Goal: Information Seeking & Learning: Learn about a topic

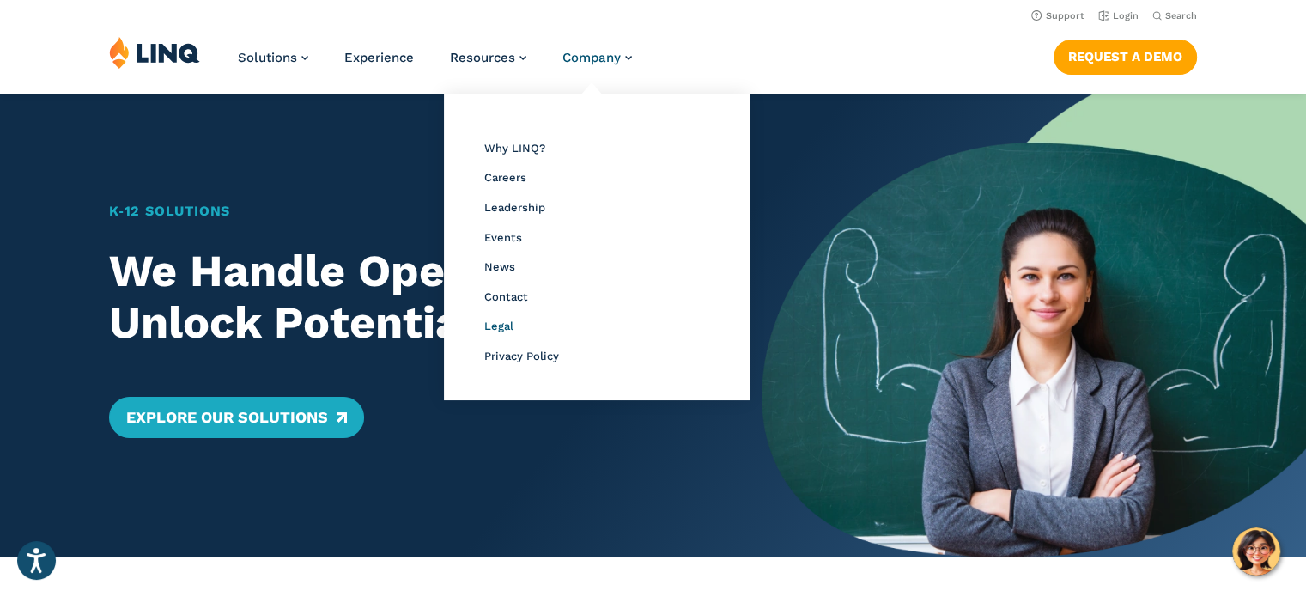
click at [488, 329] on span "Legal" at bounding box center [498, 325] width 29 height 13
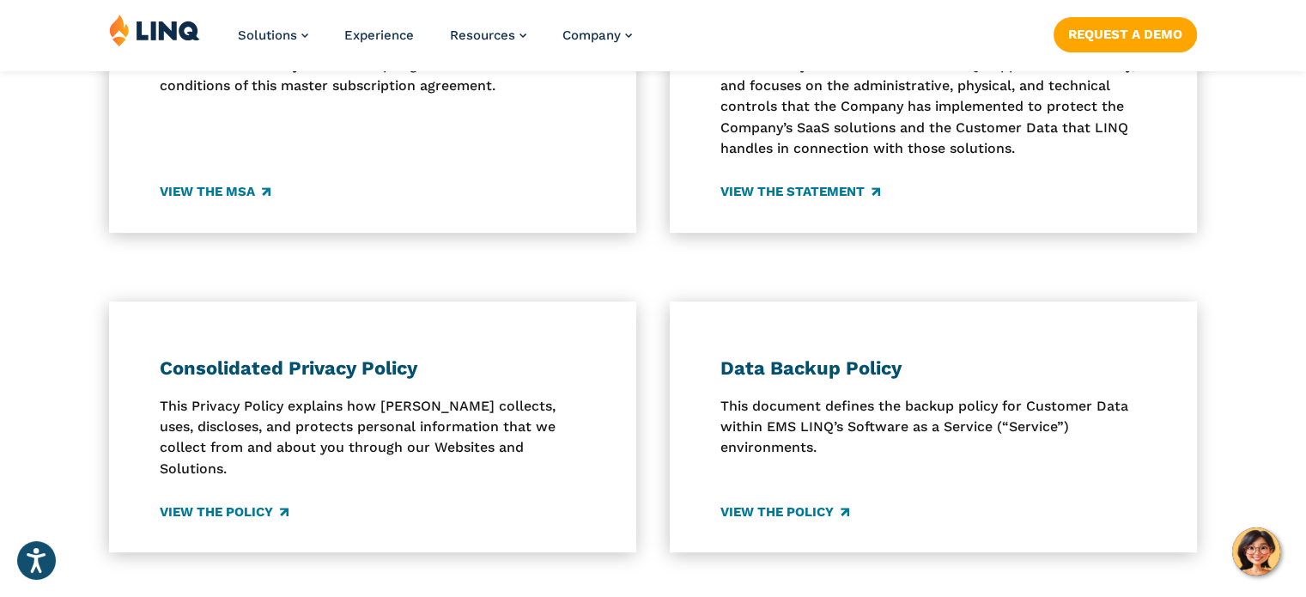
scroll to position [695, 0]
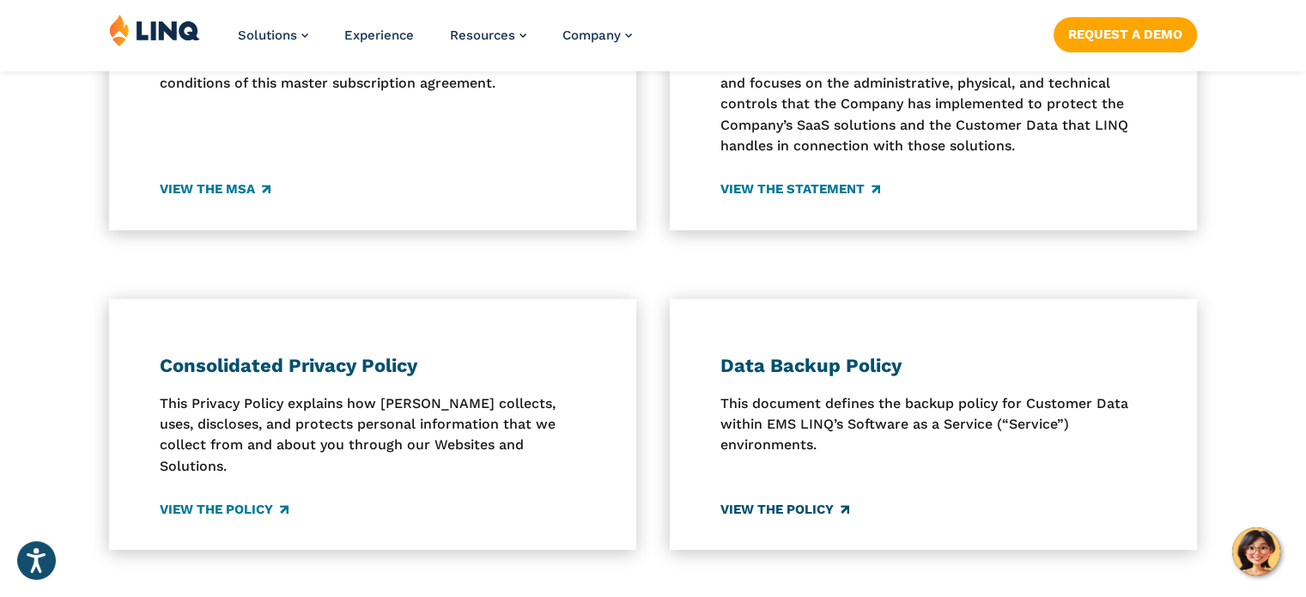
click at [773, 500] on link "View the Policy" at bounding box center [784, 509] width 129 height 19
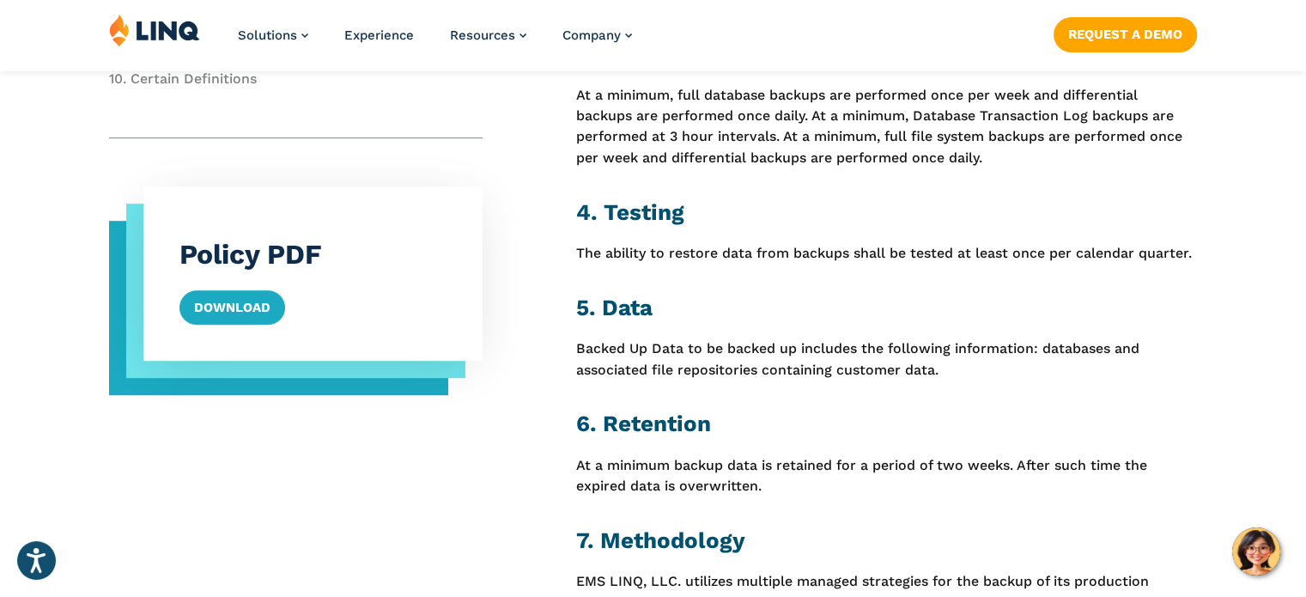
scroll to position [952, 0]
